Goal: Transaction & Acquisition: Purchase product/service

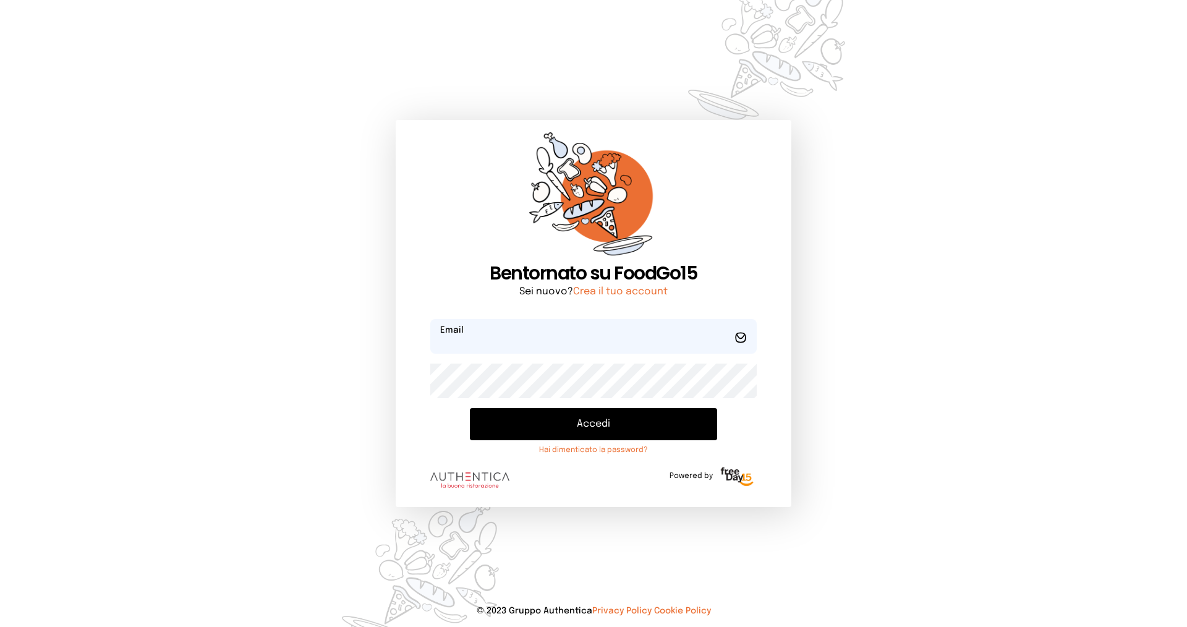
type input "**********"
click at [550, 424] on button "Accedi" at bounding box center [593, 424] width 247 height 32
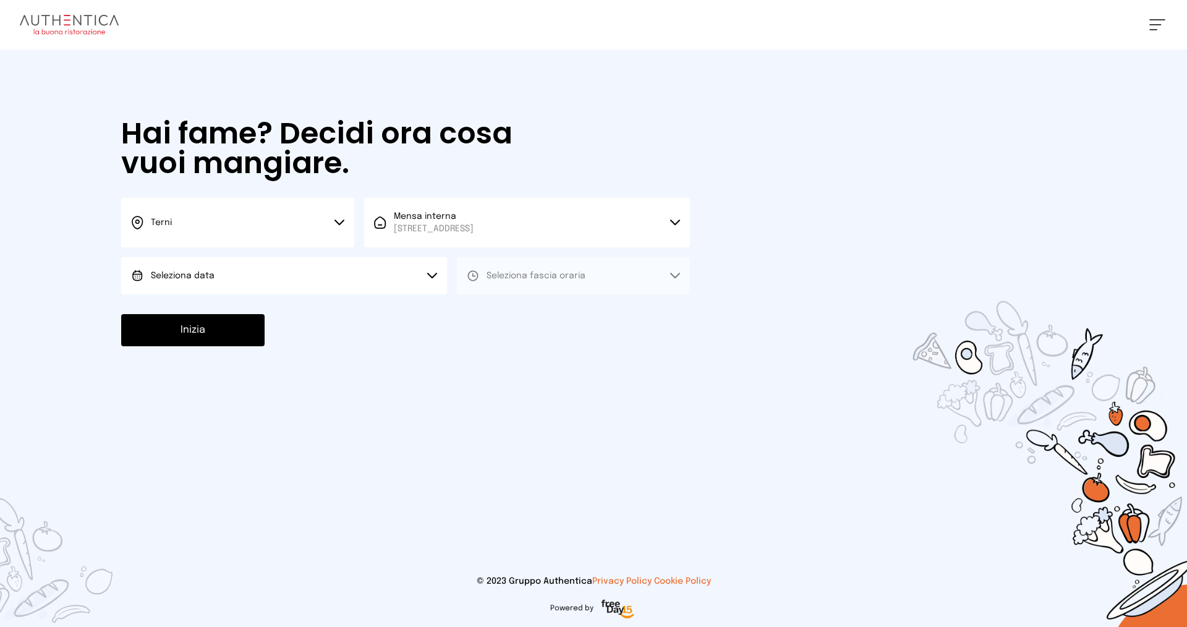
click at [177, 268] on button "Seleziona data" at bounding box center [284, 275] width 326 height 37
click at [179, 316] on li "[DATE], [DATE]" at bounding box center [284, 310] width 326 height 32
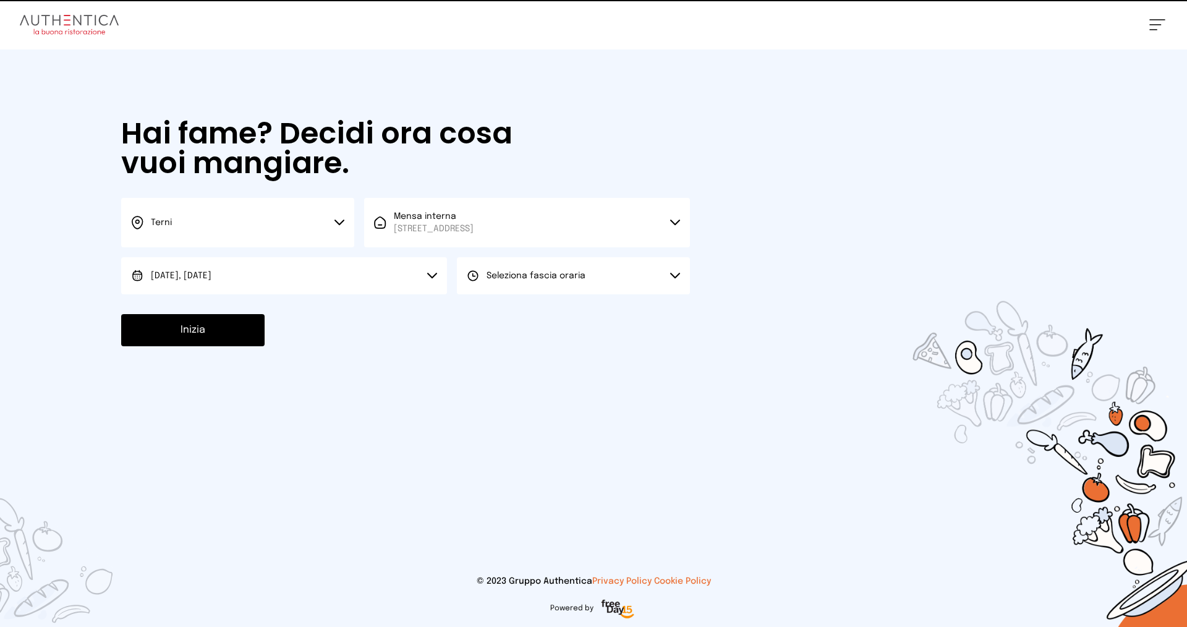
click at [572, 274] on span "Seleziona fascia oraria" at bounding box center [535, 275] width 99 height 9
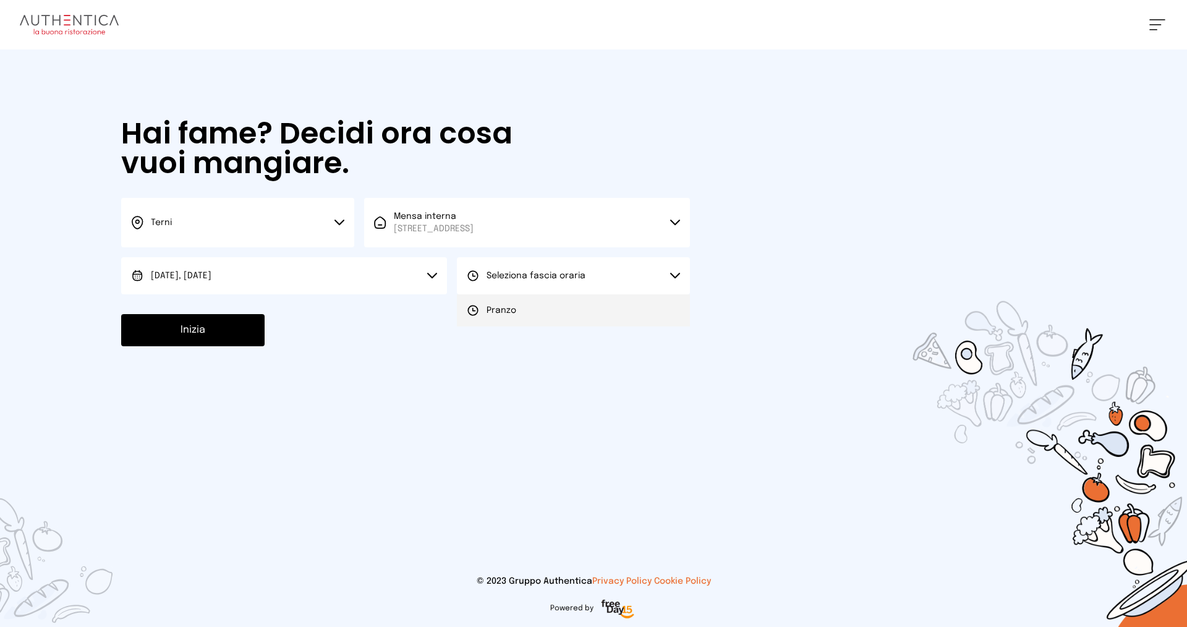
click at [493, 314] on span "Pranzo" at bounding box center [501, 310] width 30 height 12
click at [191, 331] on button "Inizia" at bounding box center [192, 330] width 143 height 32
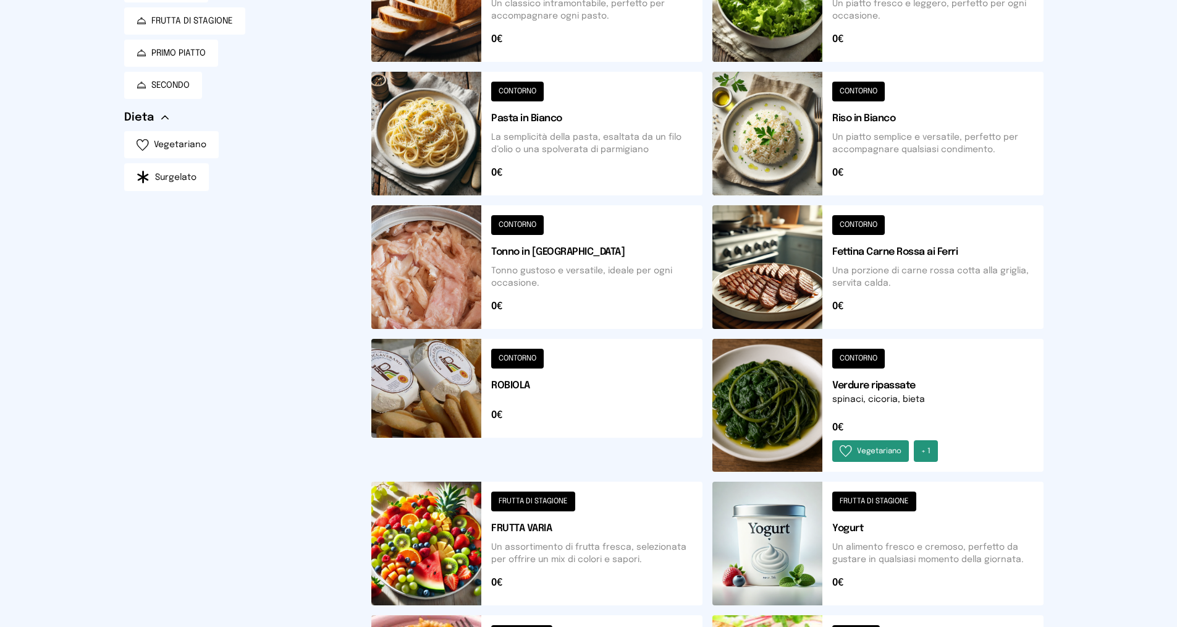
scroll to position [371, 0]
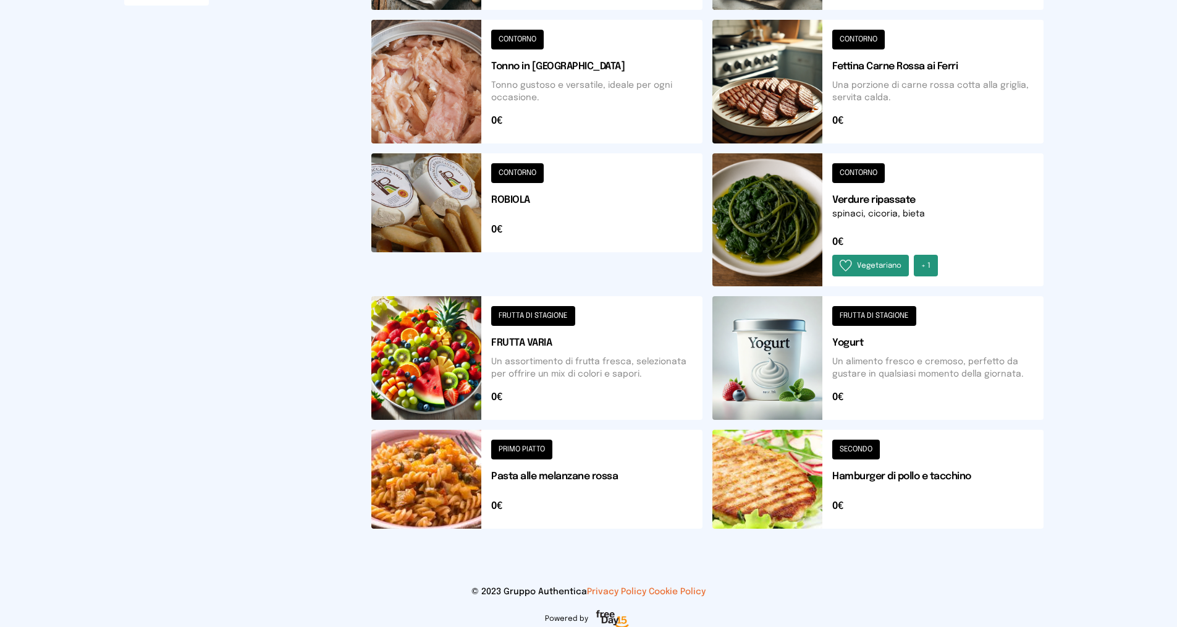
click at [568, 221] on button at bounding box center [536, 219] width 331 height 133
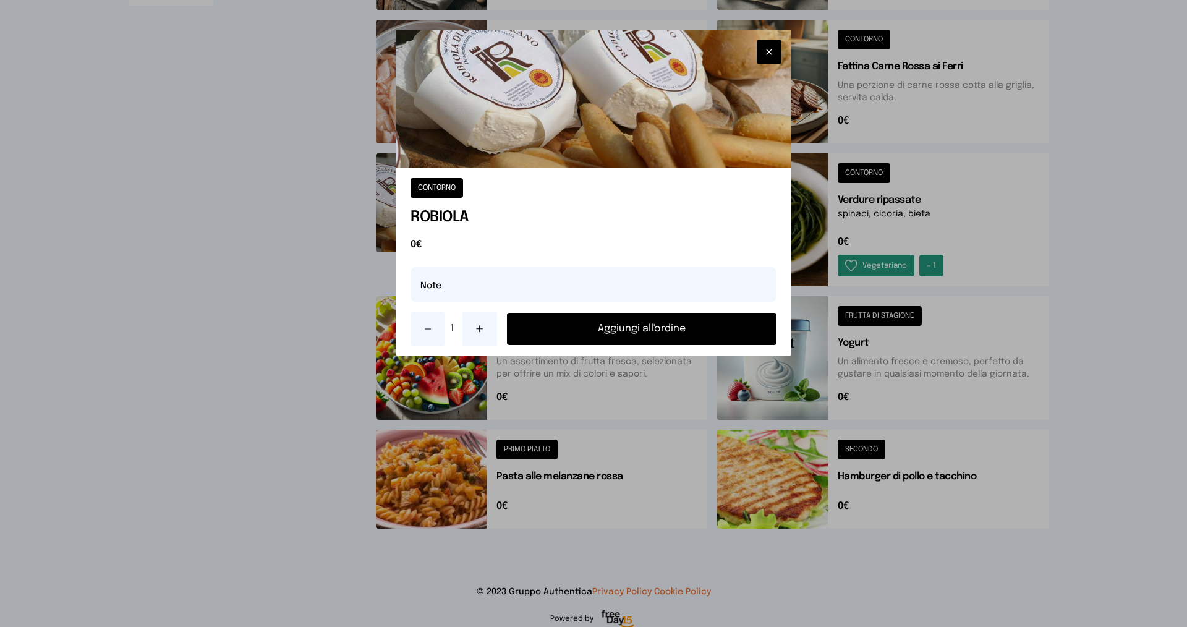
click at [587, 332] on button "Aggiungi all'ordine" at bounding box center [641, 329] width 269 height 32
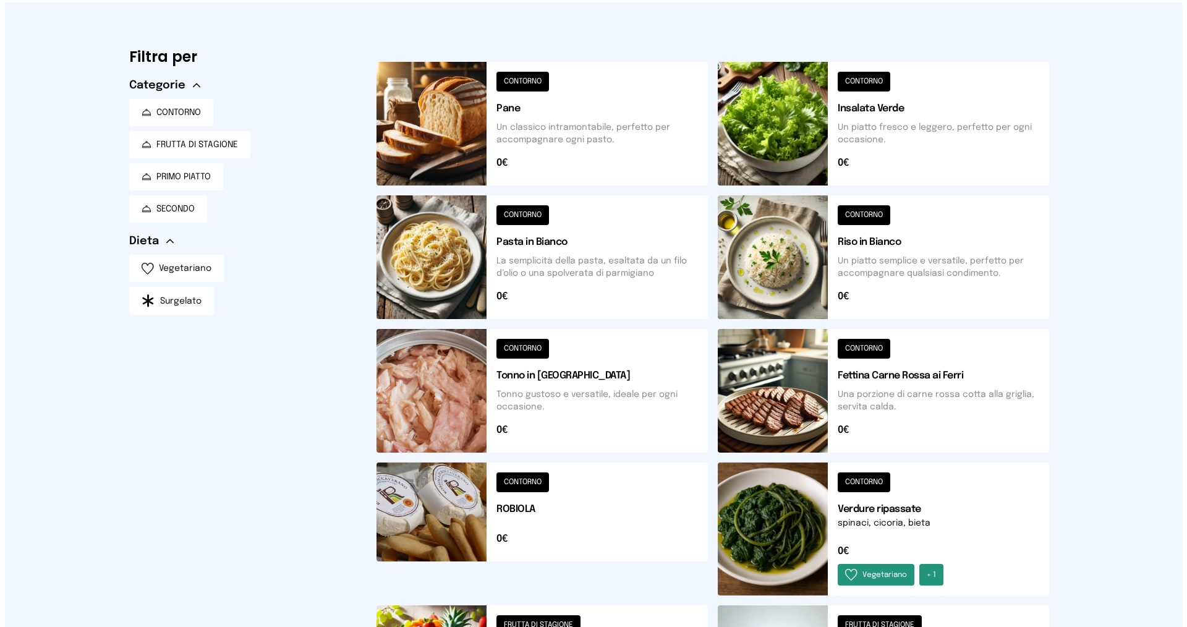
scroll to position [0, 0]
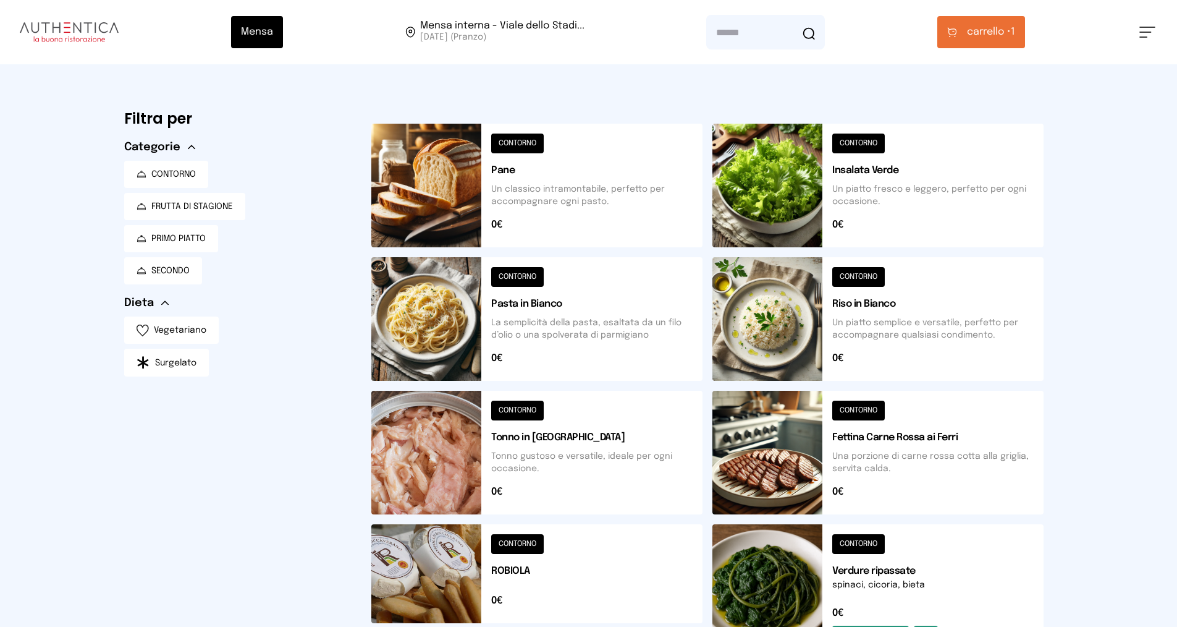
click at [955, 38] on button "carrello • 1" at bounding box center [982, 32] width 88 height 32
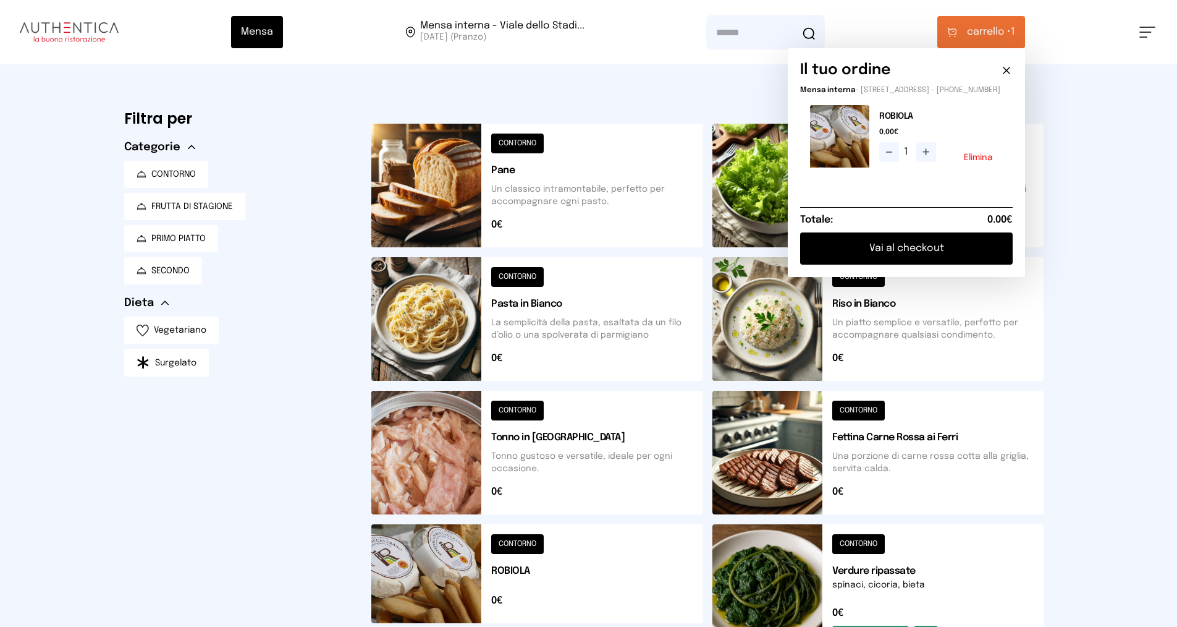
click at [868, 256] on button "Vai al checkout" at bounding box center [906, 248] width 213 height 32
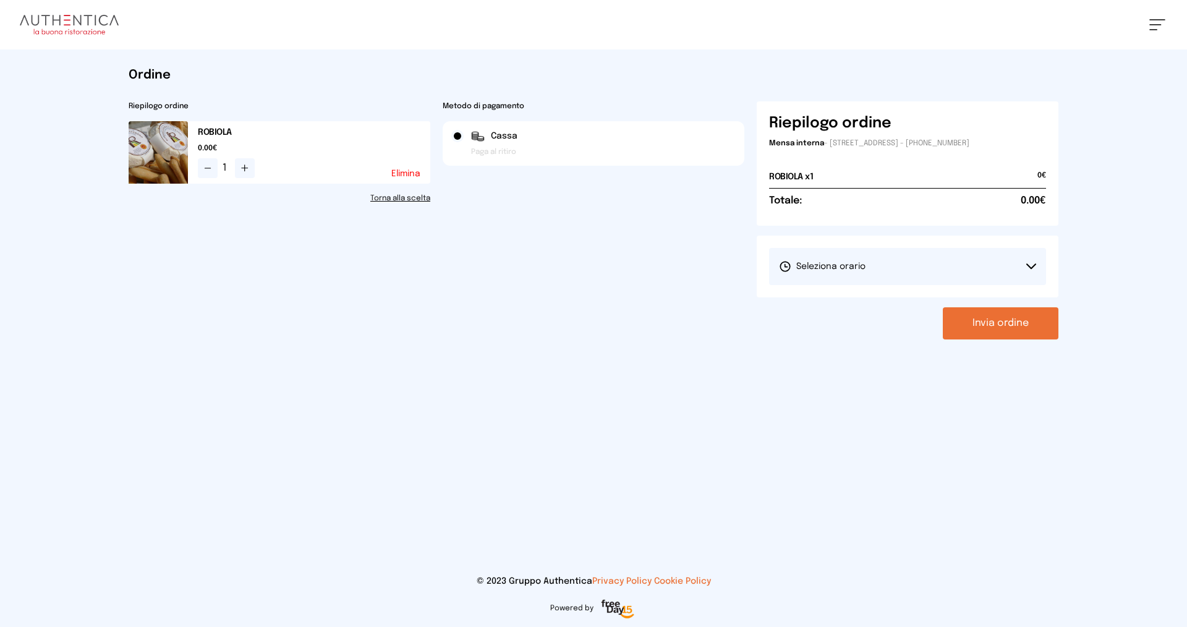
click at [865, 261] on button "Seleziona orario" at bounding box center [907, 266] width 277 height 37
click at [842, 299] on span "1° Turno (13:00 - 15:00)" at bounding box center [825, 301] width 93 height 12
drag, startPoint x: 970, startPoint y: 313, endPoint x: 987, endPoint y: 323, distance: 20.2
click at [981, 321] on button "Invia ordine" at bounding box center [1001, 323] width 116 height 32
